Goal: Task Accomplishment & Management: Manage account settings

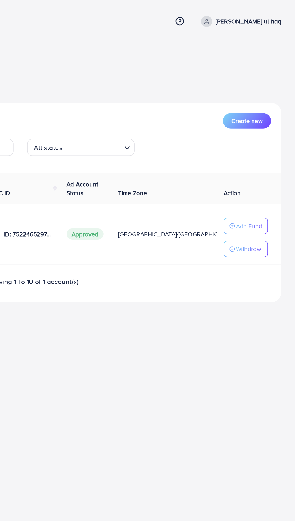
scroll to position [0, 10]
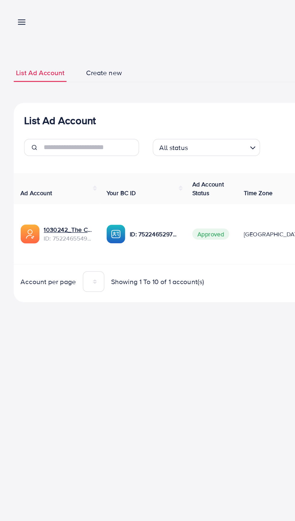
scroll to position [0, 8]
